Goal: Task Accomplishment & Management: Use online tool/utility

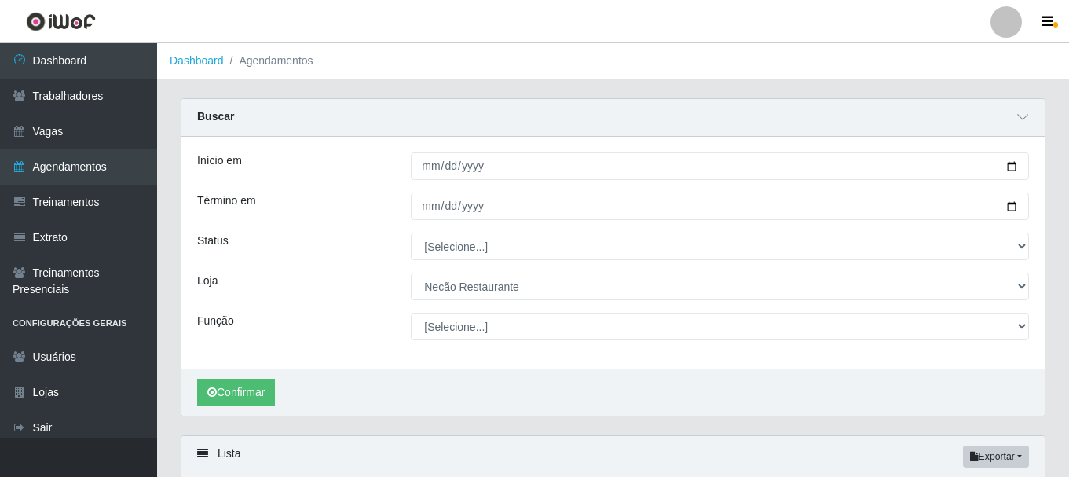
select select "334"
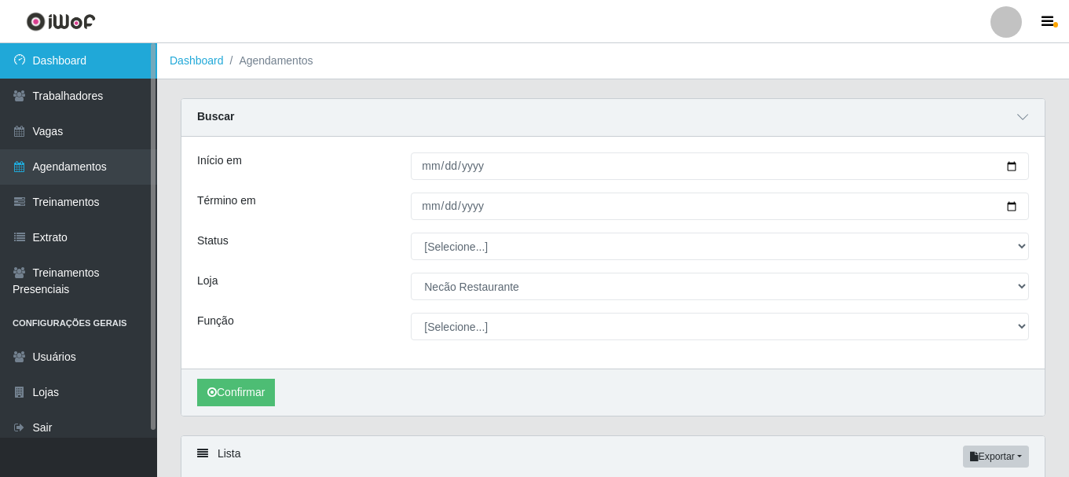
click at [98, 55] on link "Dashboard" at bounding box center [78, 60] width 157 height 35
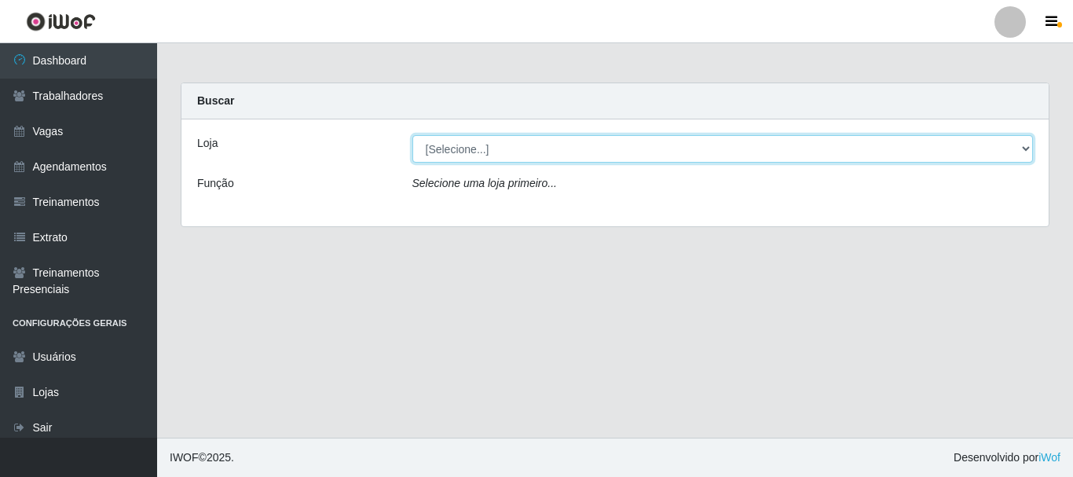
click at [640, 149] on select "[Selecione...] Necão Restaurante" at bounding box center [722, 148] width 621 height 27
select select "334"
click at [412, 135] on select "[Selecione...] Necão Restaurante" at bounding box center [722, 148] width 621 height 27
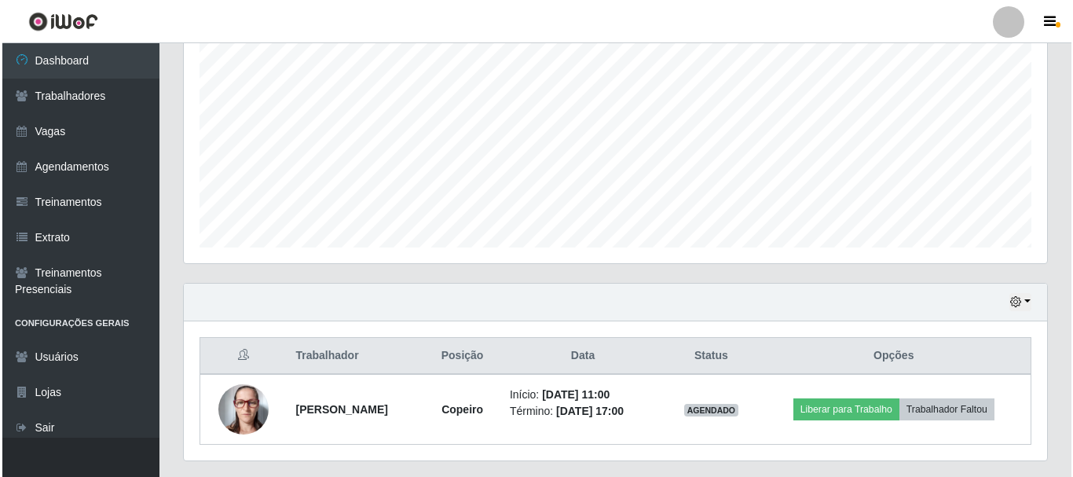
scroll to position [357, 0]
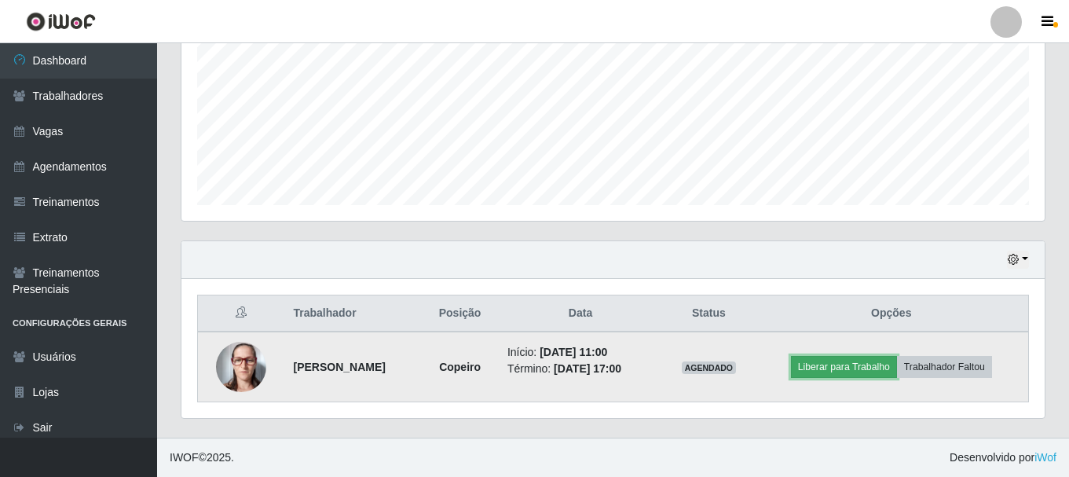
click at [868, 371] on button "Liberar para Trabalho" at bounding box center [844, 367] width 106 height 22
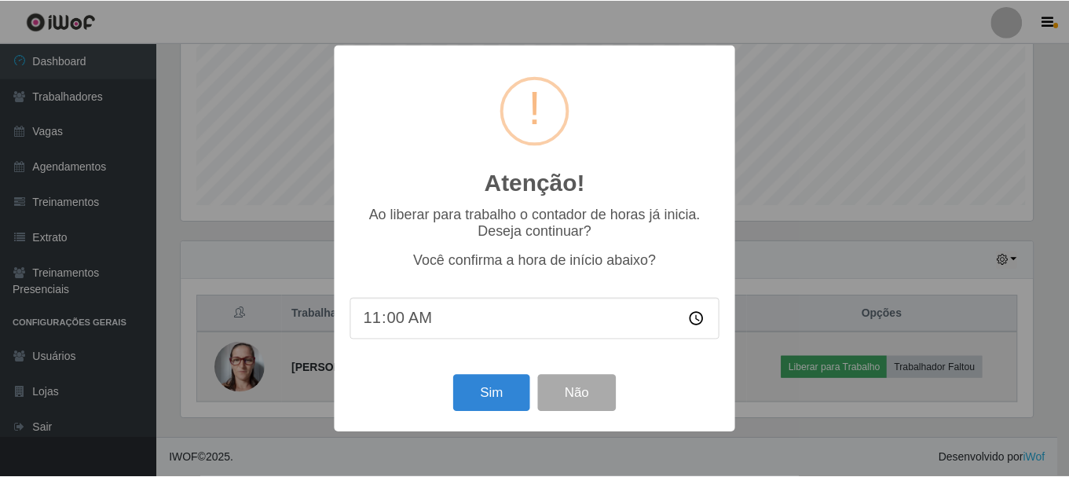
scroll to position [326, 856]
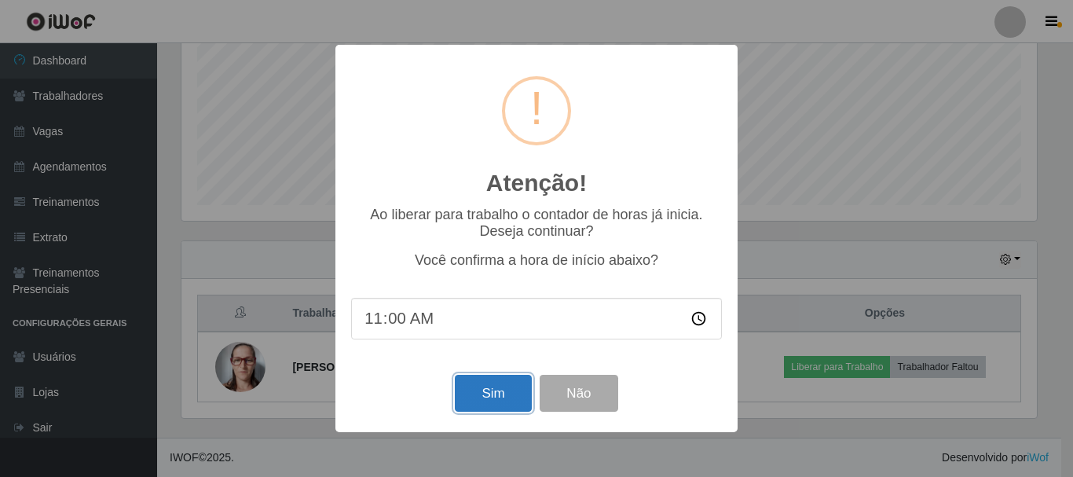
click at [476, 399] on button "Sim" at bounding box center [493, 393] width 76 height 37
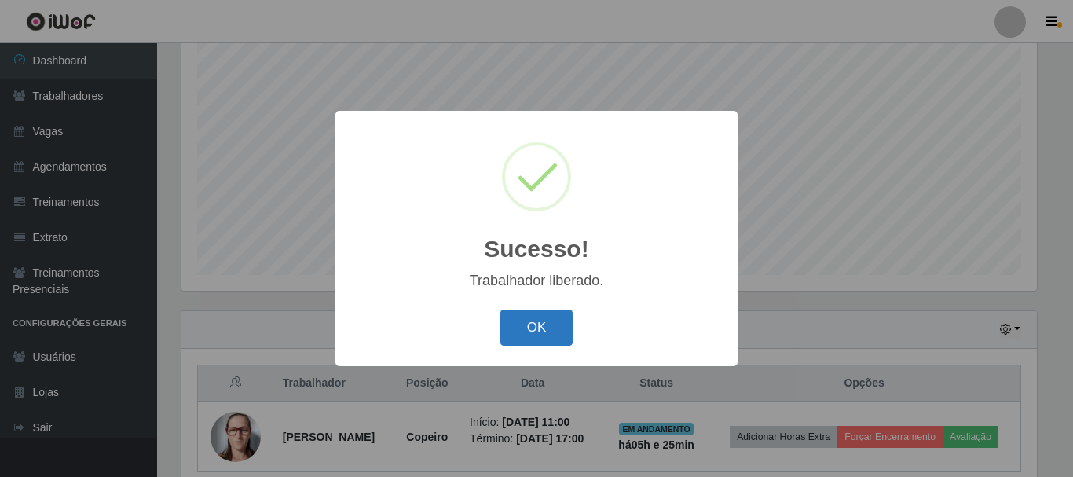
click at [537, 342] on button "OK" at bounding box center [536, 328] width 73 height 37
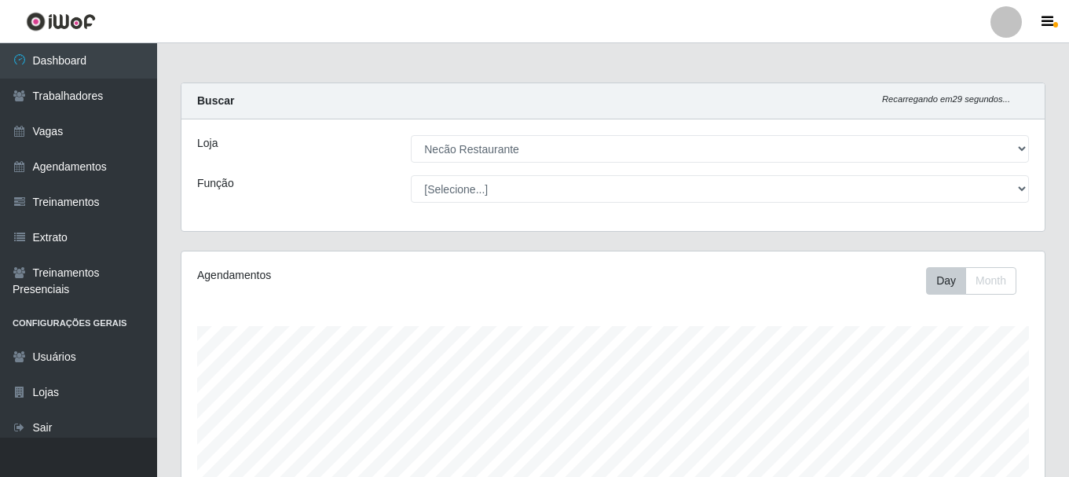
scroll to position [314, 0]
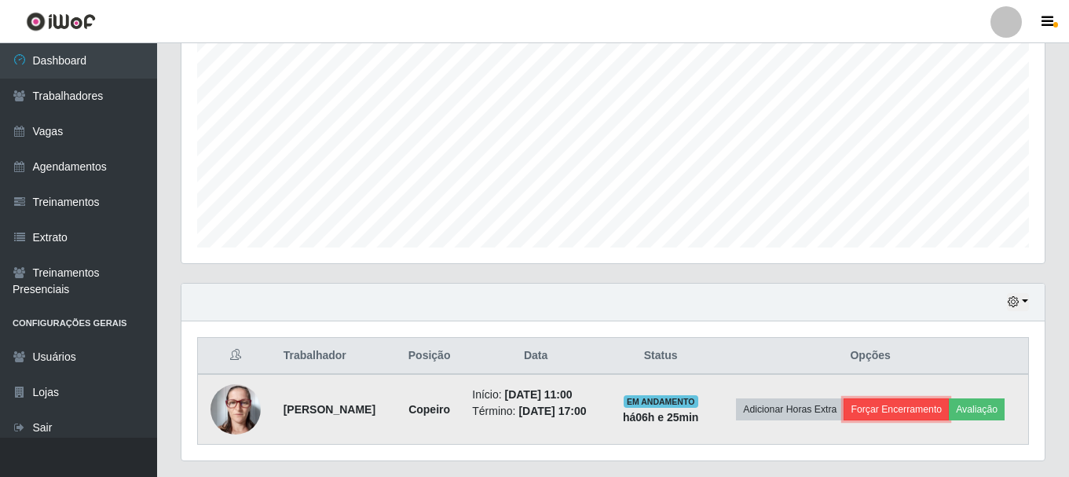
click at [927, 416] on button "Forçar Encerramento" at bounding box center [896, 409] width 105 height 22
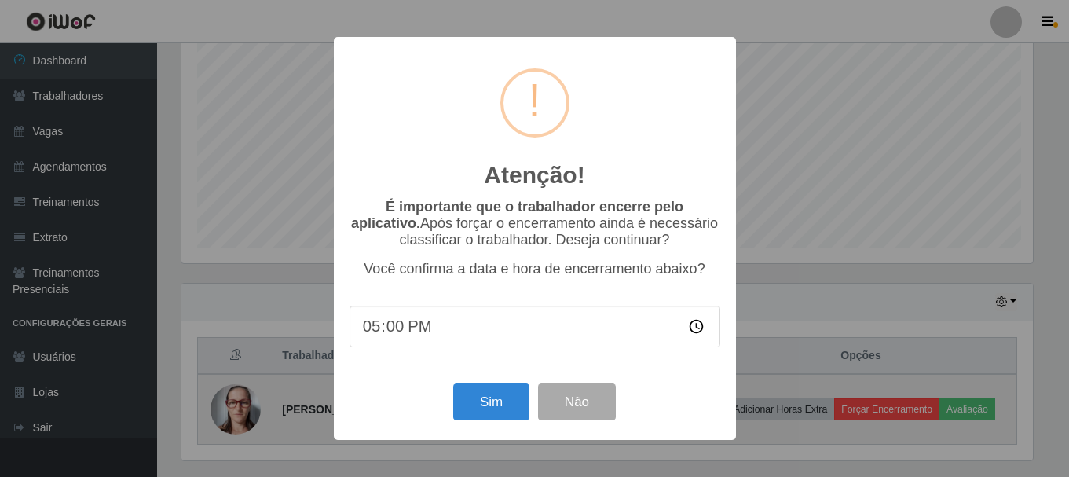
scroll to position [326, 856]
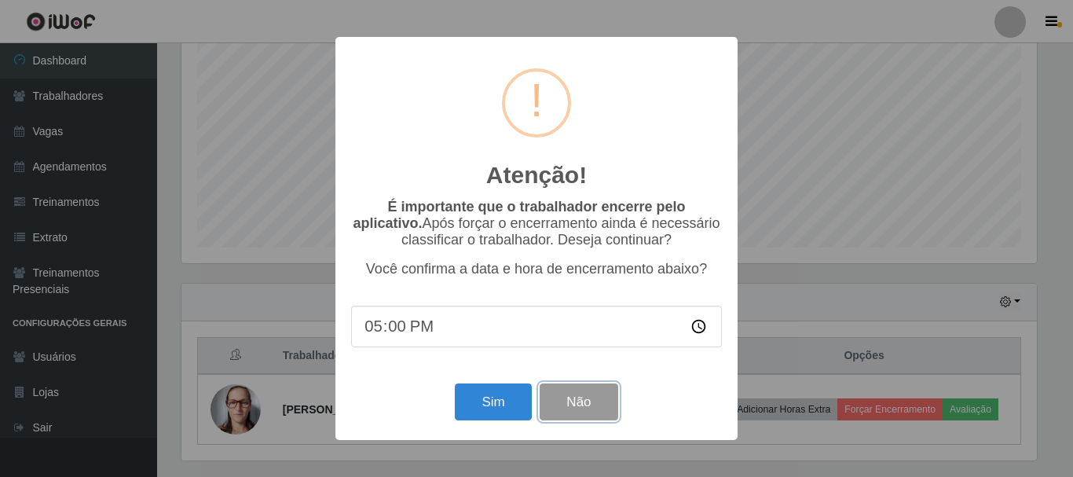
click at [570, 405] on button "Não" at bounding box center [579, 401] width 78 height 37
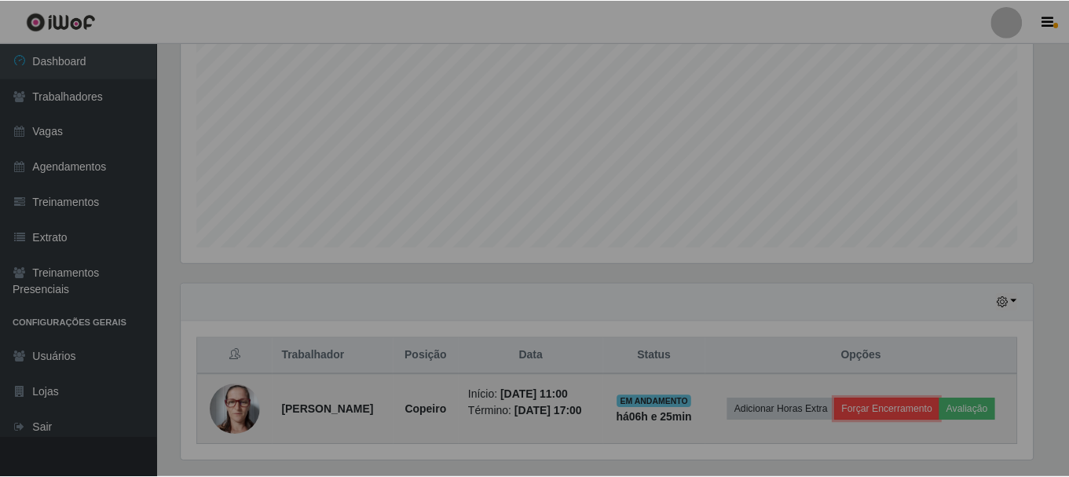
scroll to position [326, 863]
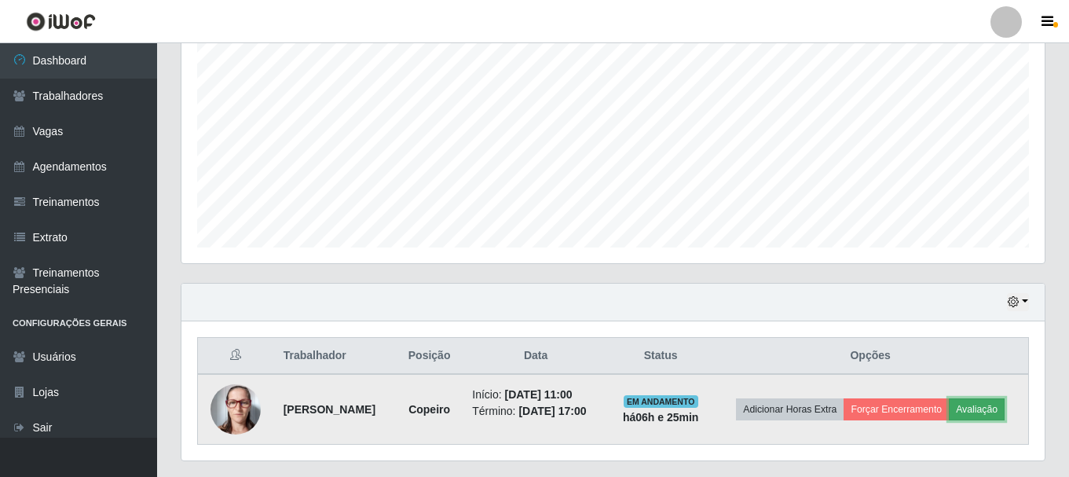
click at [973, 409] on button "Avaliação" at bounding box center [977, 409] width 56 height 22
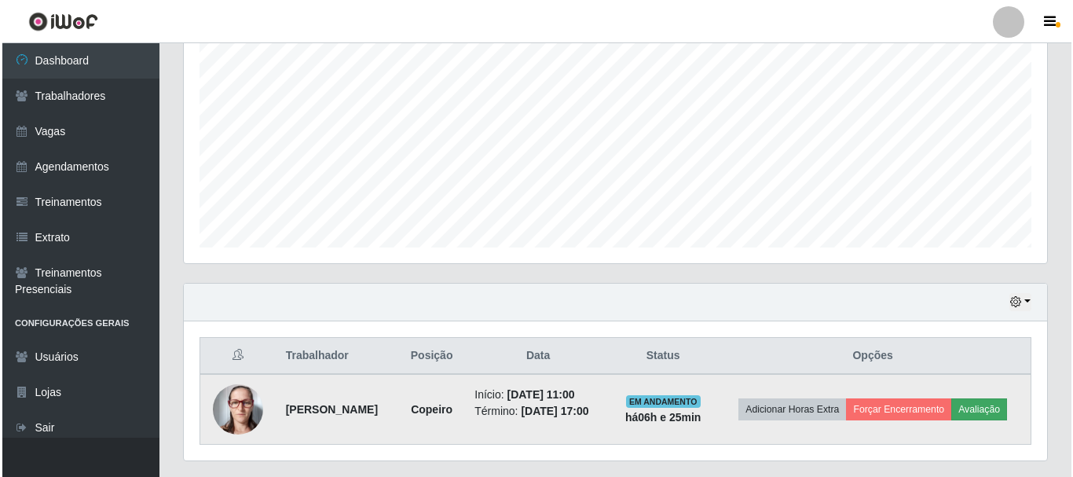
scroll to position [326, 856]
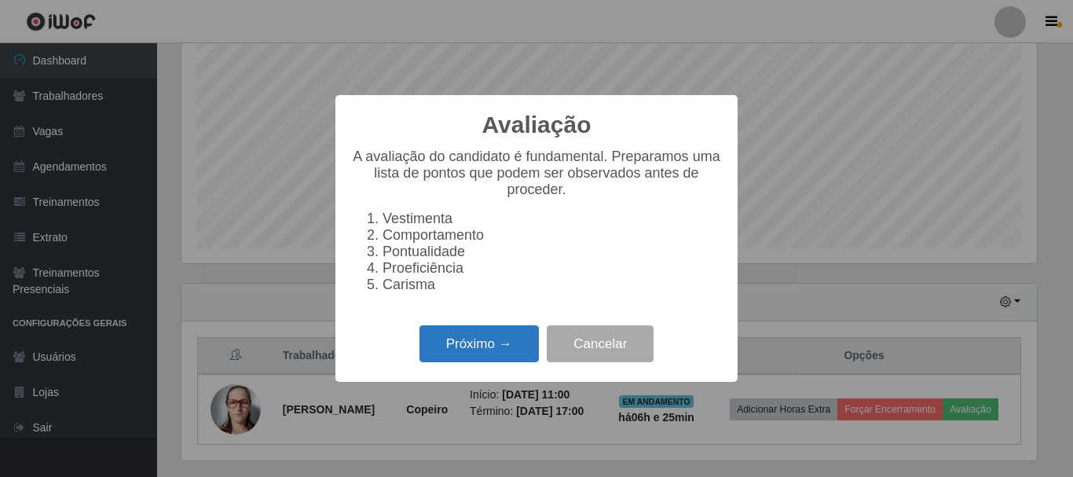
click at [492, 347] on button "Próximo →" at bounding box center [479, 343] width 119 height 37
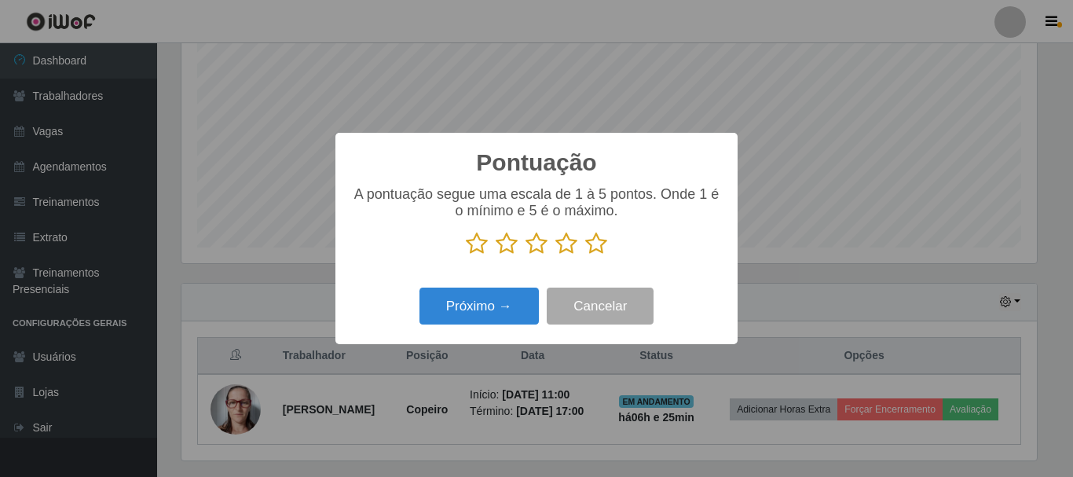
click at [600, 242] on icon at bounding box center [596, 244] width 22 height 24
click at [585, 255] on input "radio" at bounding box center [585, 255] width 0 height 0
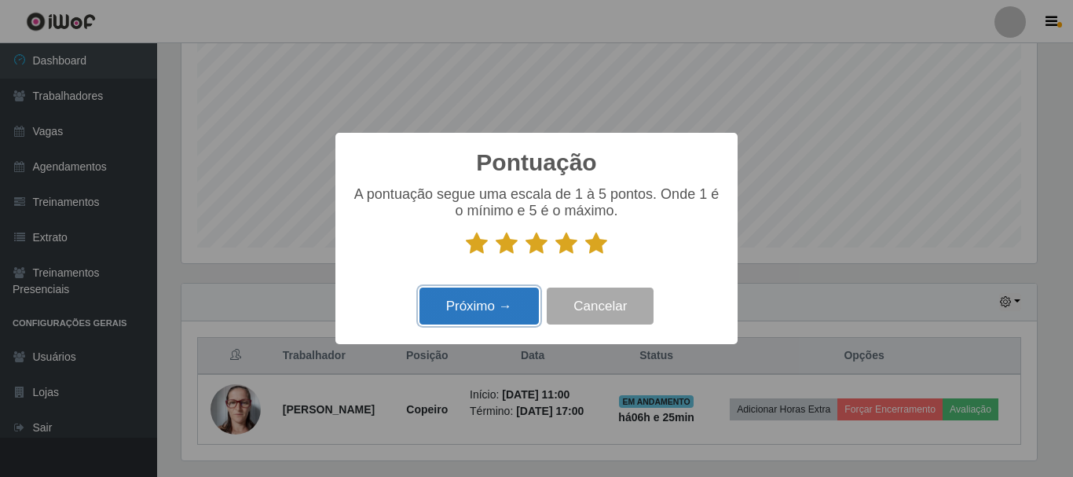
click at [526, 306] on button "Próximo →" at bounding box center [479, 306] width 119 height 37
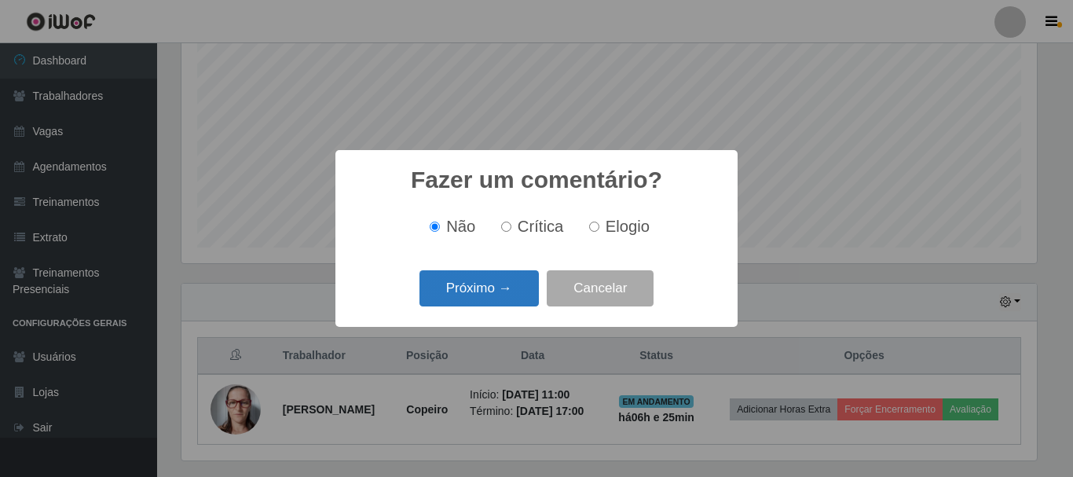
click at [524, 284] on button "Próximo →" at bounding box center [479, 288] width 119 height 37
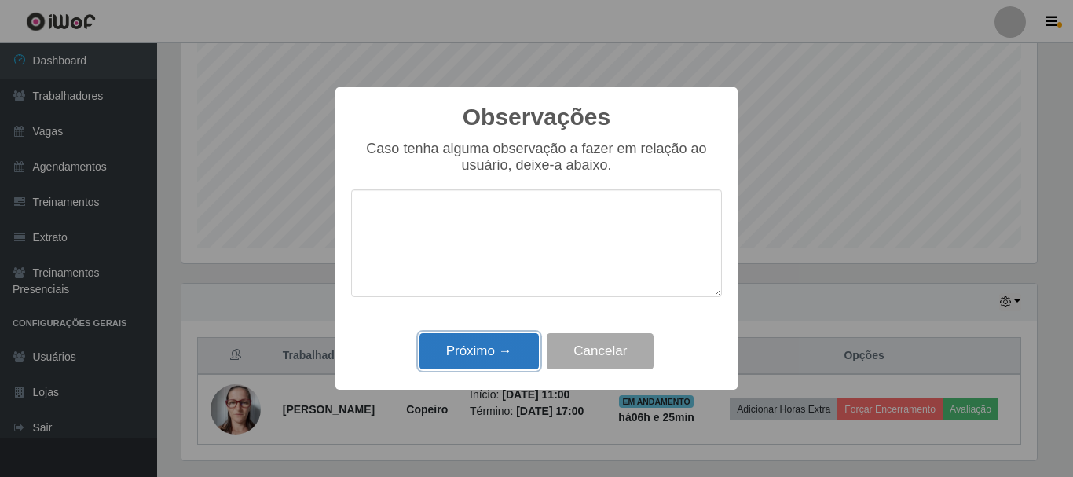
click at [505, 339] on button "Próximo →" at bounding box center [479, 351] width 119 height 37
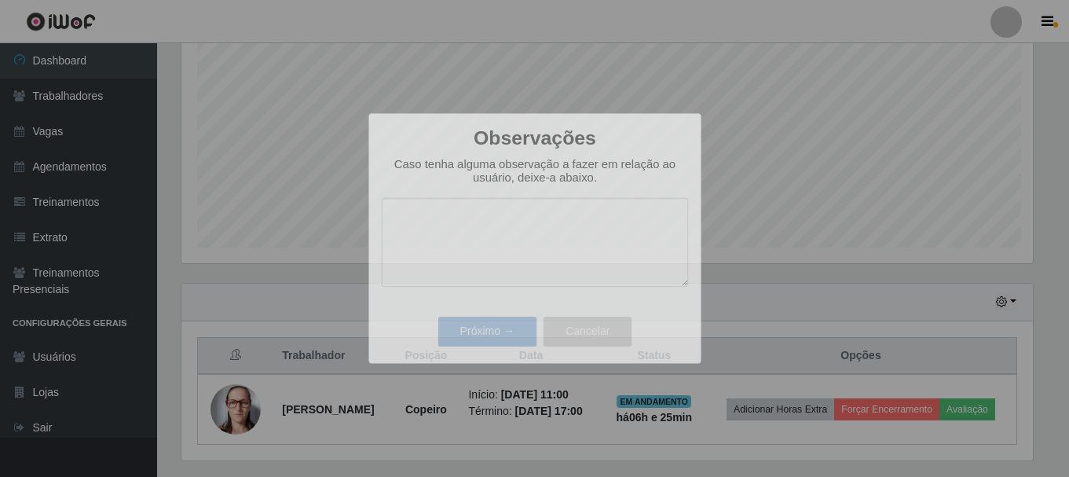
scroll to position [326, 863]
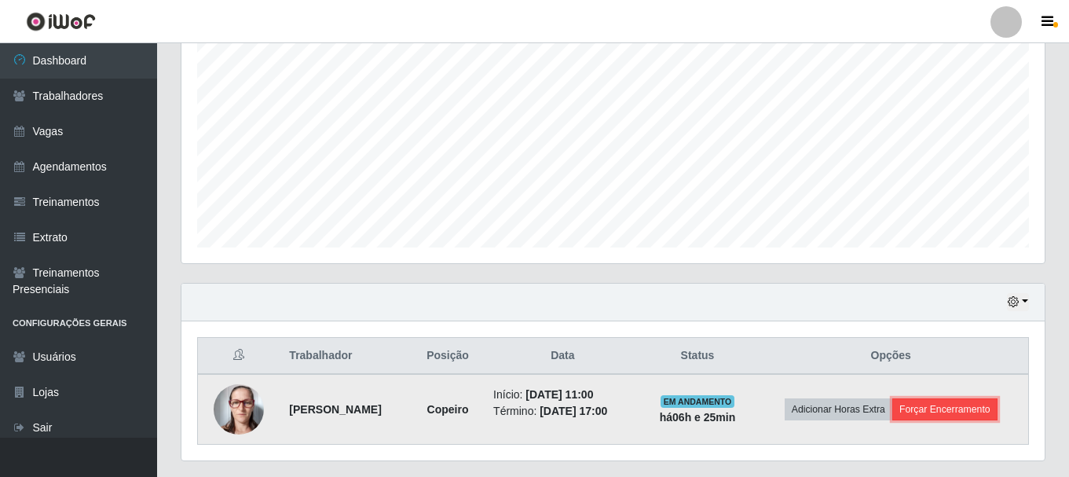
click at [927, 399] on button "Forçar Encerramento" at bounding box center [945, 409] width 105 height 22
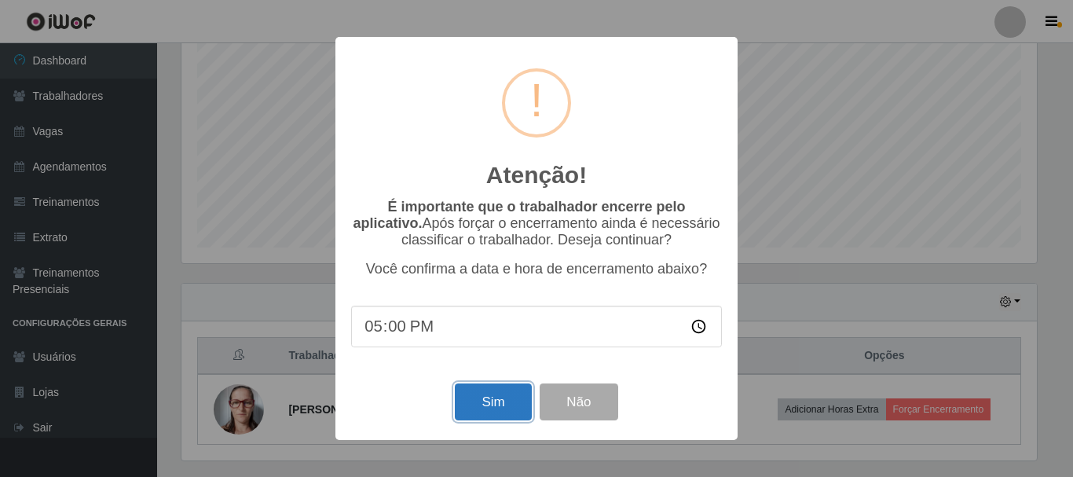
click at [487, 401] on button "Sim" at bounding box center [493, 401] width 76 height 37
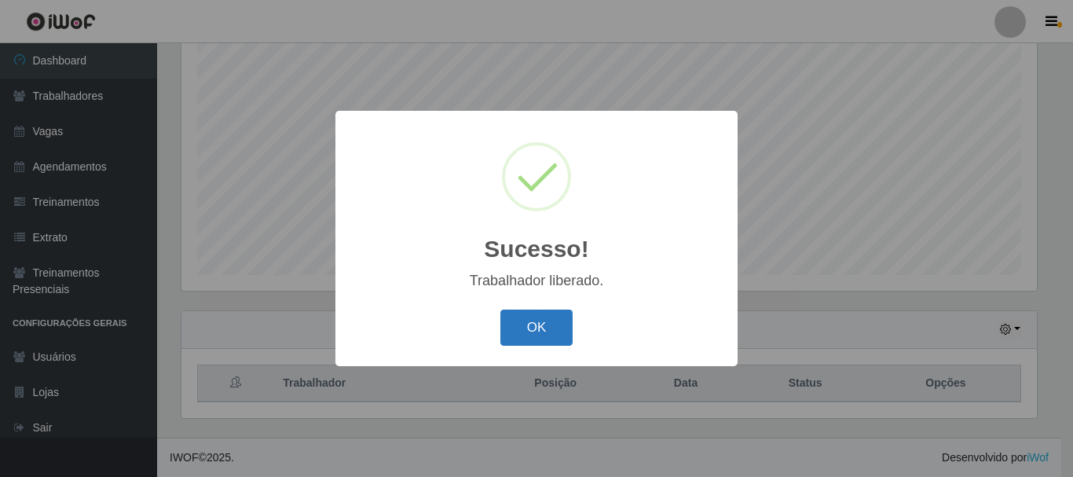
click at [536, 316] on button "OK" at bounding box center [536, 328] width 73 height 37
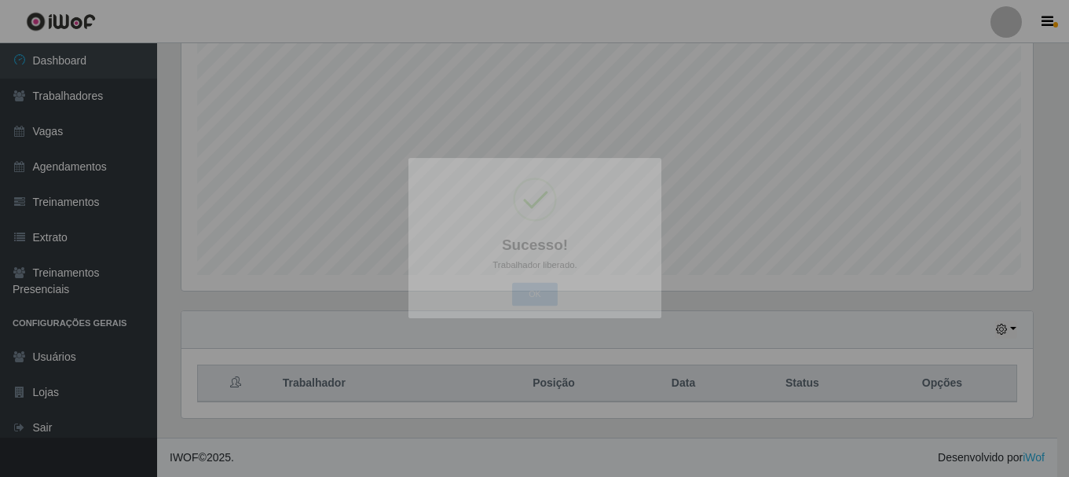
scroll to position [326, 863]
